Goal: Information Seeking & Learning: Learn about a topic

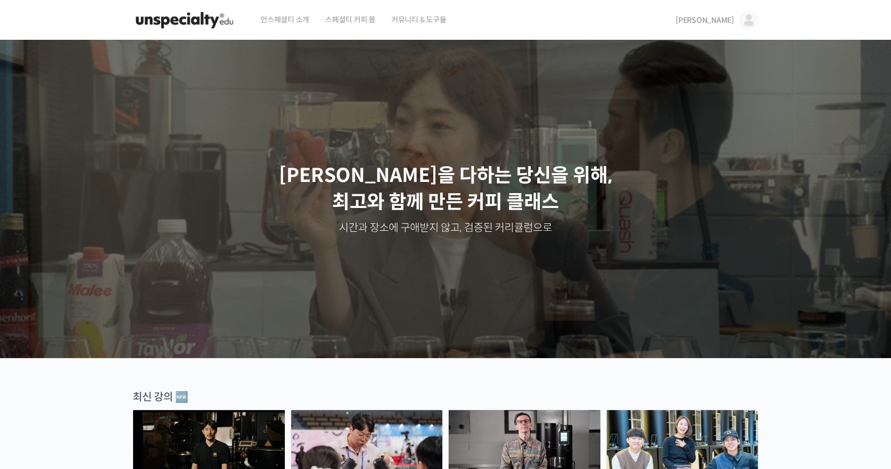
click at [728, 19] on span "[PERSON_NAME]" at bounding box center [705, 20] width 58 height 10
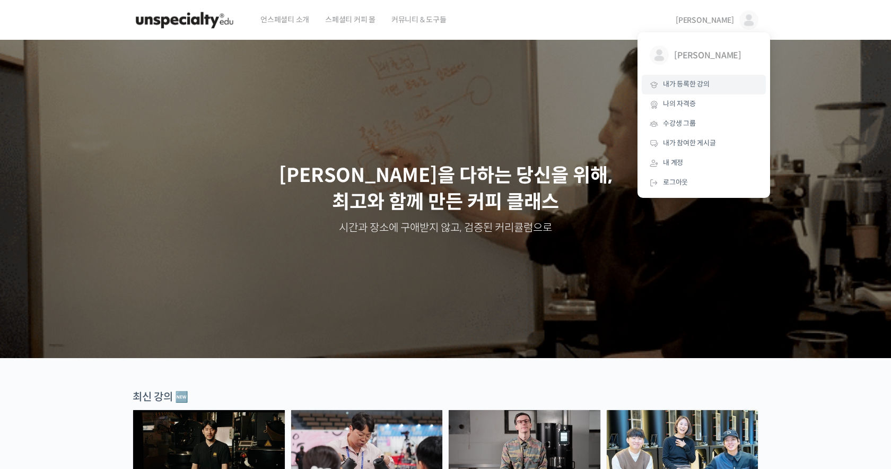
click at [699, 85] on span "내가 등록한 강의" at bounding box center [686, 84] width 47 height 9
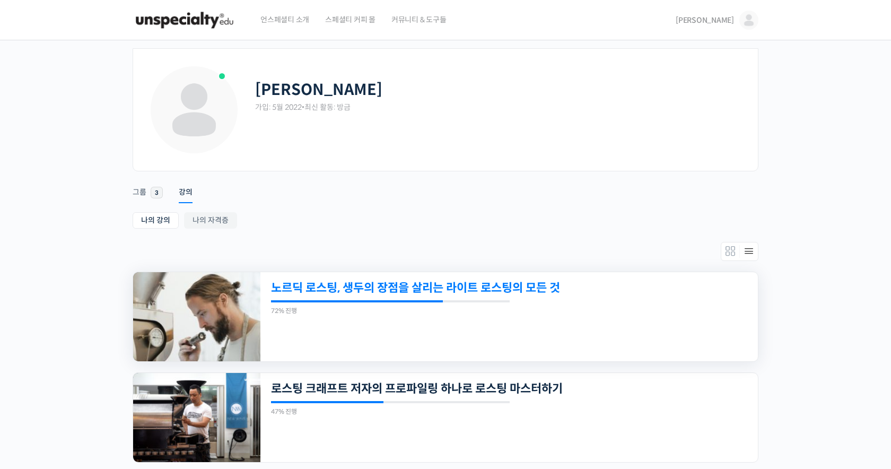
click at [454, 282] on link "노르딕 로스팅, 생두의 장점을 살리는 라이트 로스팅의 모든 것" at bounding box center [461, 288] width 381 height 14
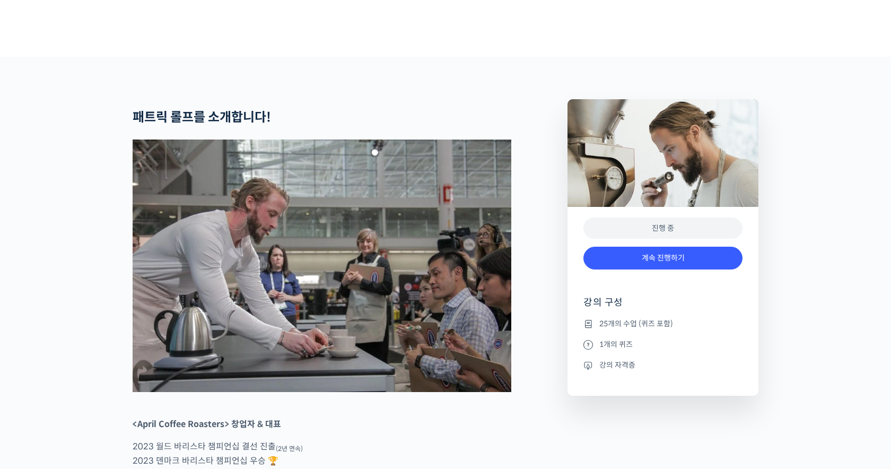
scroll to position [408, 0]
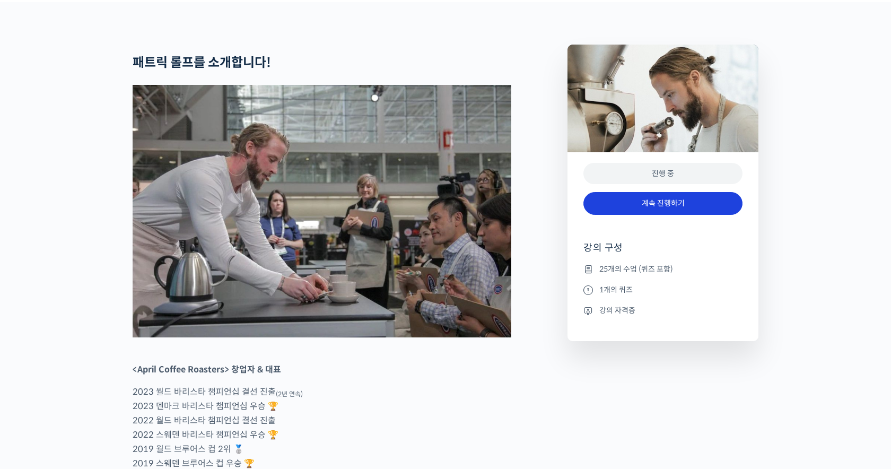
click at [642, 215] on link "계속 진행하기" at bounding box center [662, 203] width 159 height 23
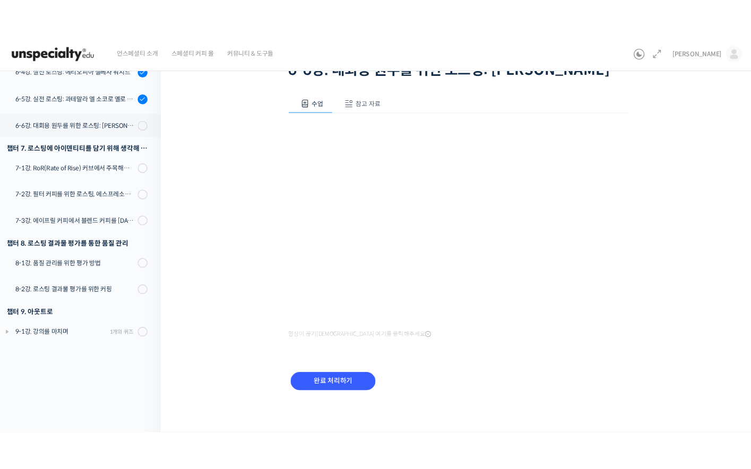
scroll to position [110, 0]
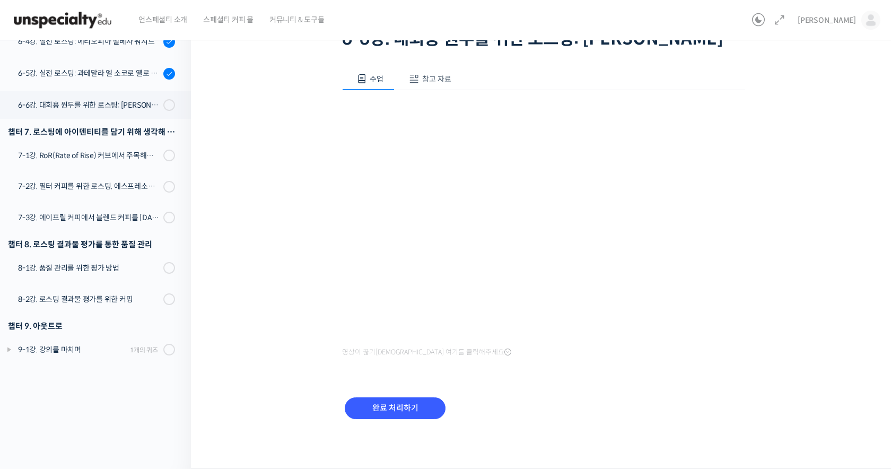
click at [889, 45] on div "노르딕 로스팅, 생두의 장점을 살리는 라이트 로스팅의 모든 것 6-6강. 대회용 원두를 위한 로스팅: [PERSON_NAME] 진행 중 수업 …" at bounding box center [543, 205] width 705 height 527
